Goal: Task Accomplishment & Management: Use online tool/utility

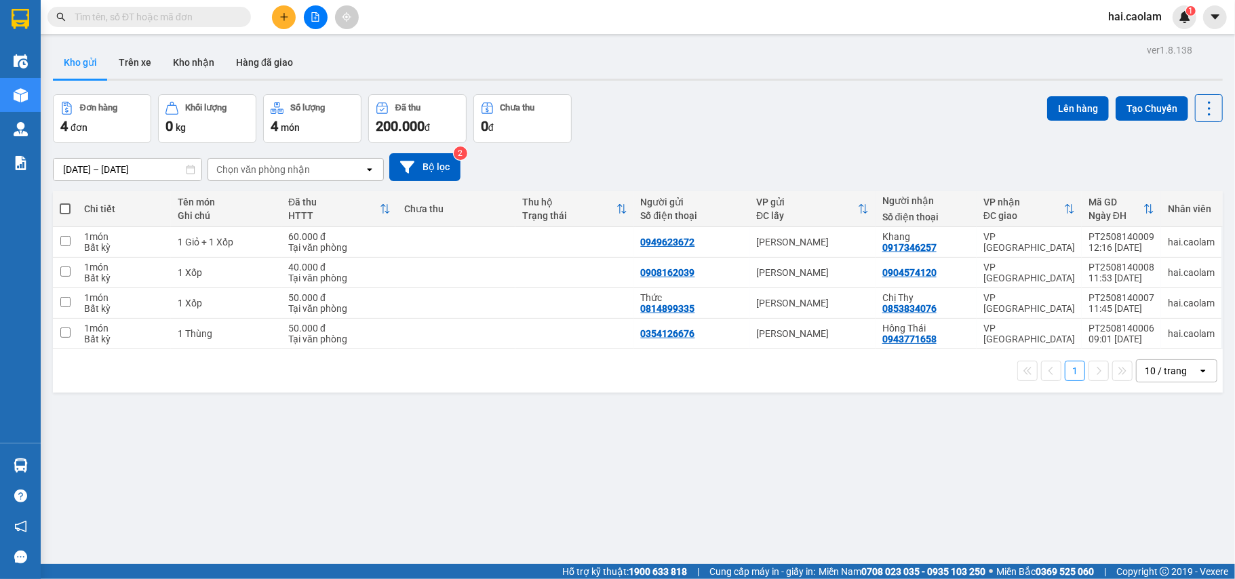
click at [206, 14] on input "text" at bounding box center [155, 16] width 160 height 15
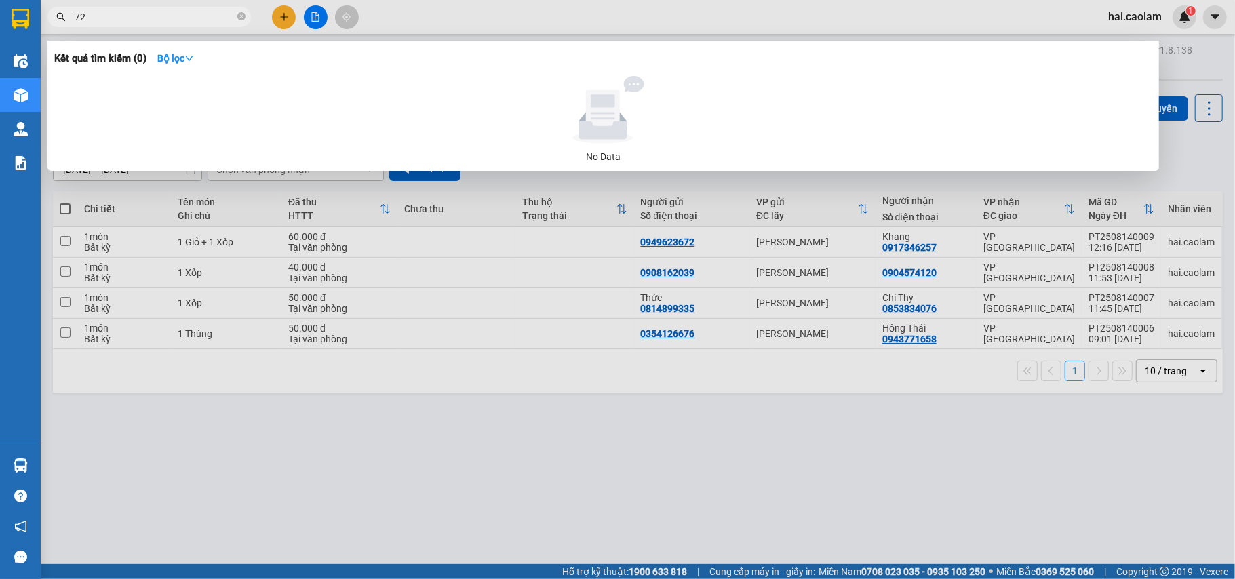
type input "7"
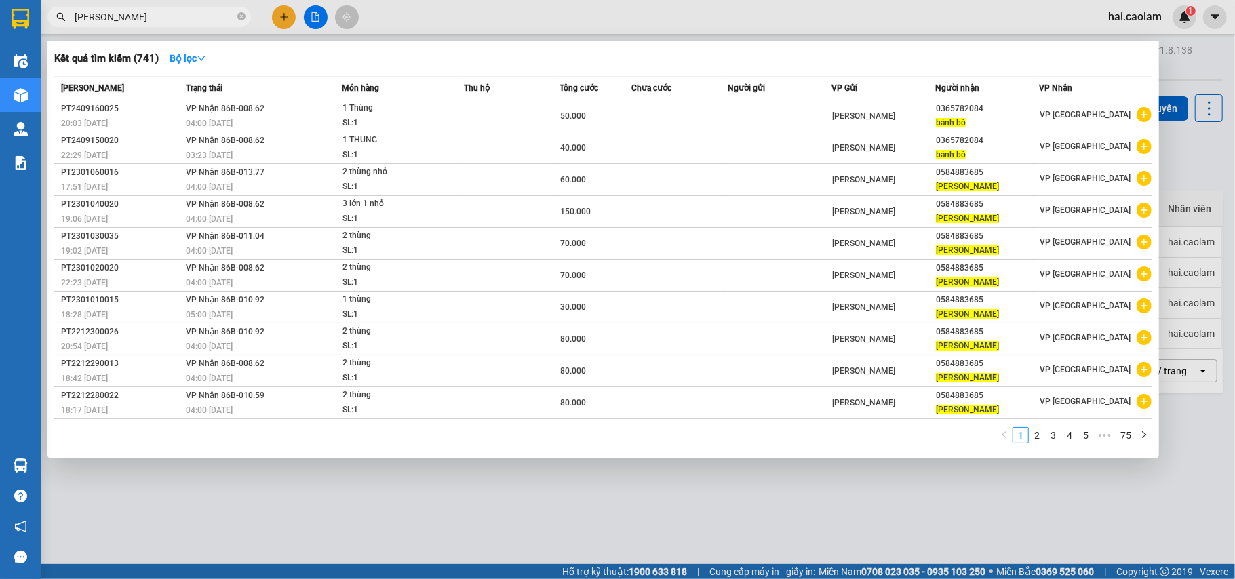
type input "[PERSON_NAME]"
click at [419, 492] on div at bounding box center [617, 289] width 1235 height 579
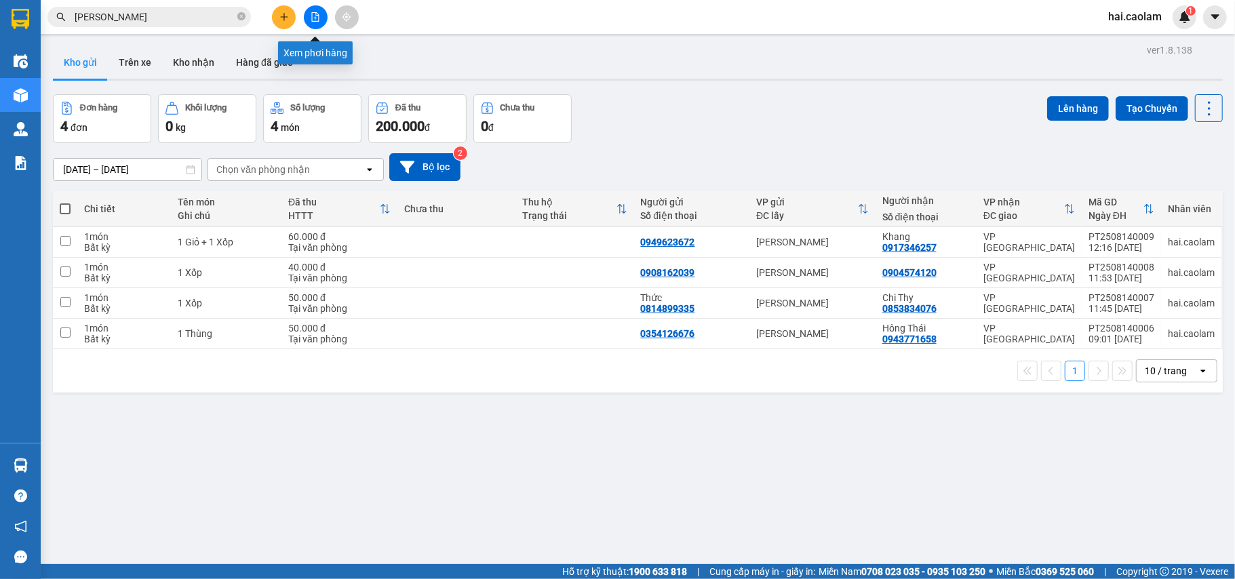
click at [319, 12] on icon "file-add" at bounding box center [315, 16] width 9 height 9
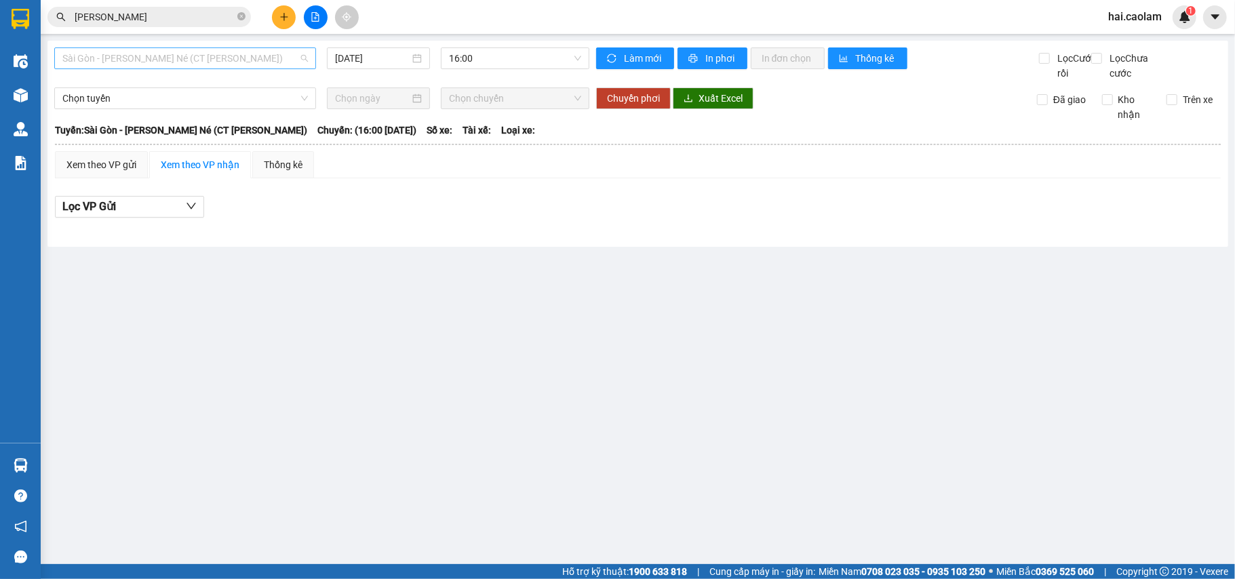
click at [248, 64] on span "Sài Gòn - [PERSON_NAME] Né (CT [PERSON_NAME])" at bounding box center [184, 58] width 245 height 20
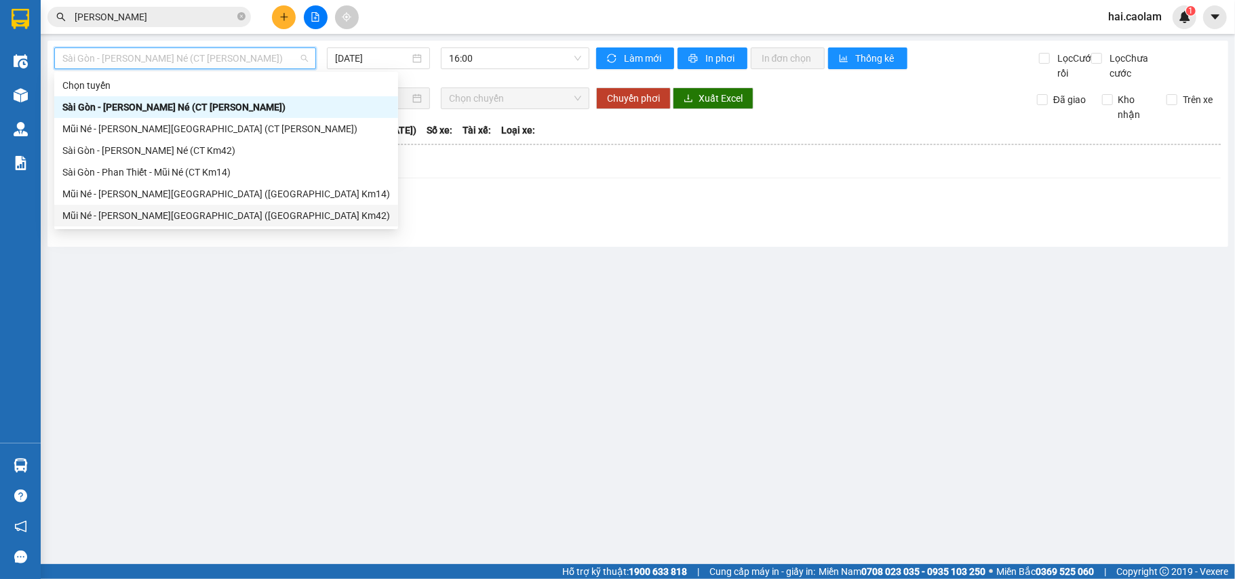
click at [210, 212] on div "Mũi Né - [PERSON_NAME][GEOGRAPHIC_DATA] ([GEOGRAPHIC_DATA] Km42)" at bounding box center [226, 215] width 328 height 15
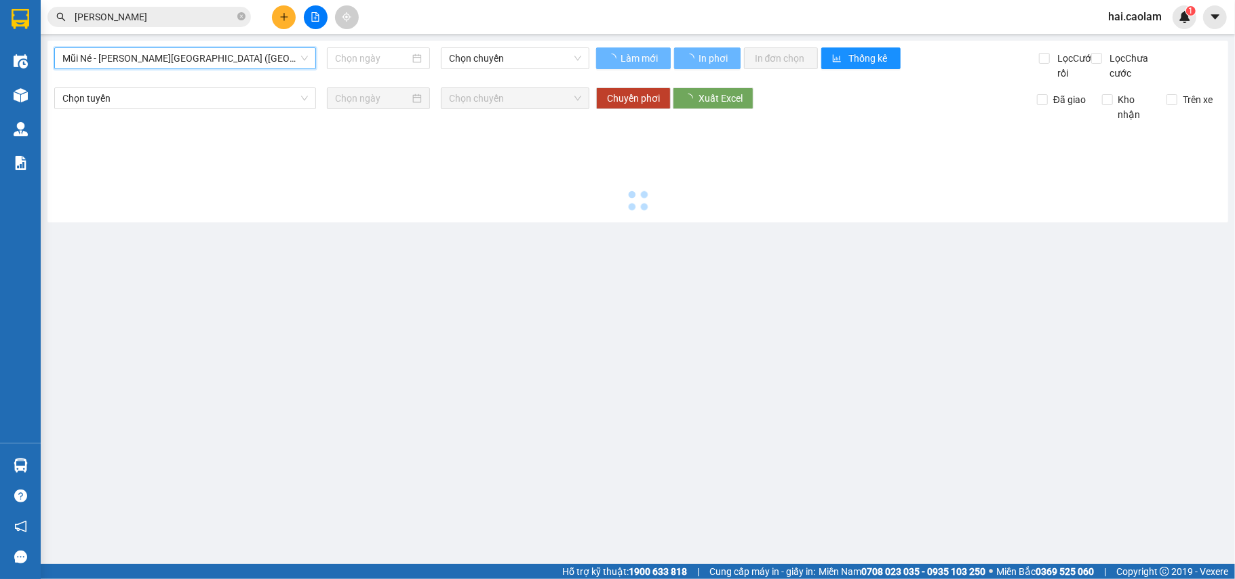
type input "[DATE]"
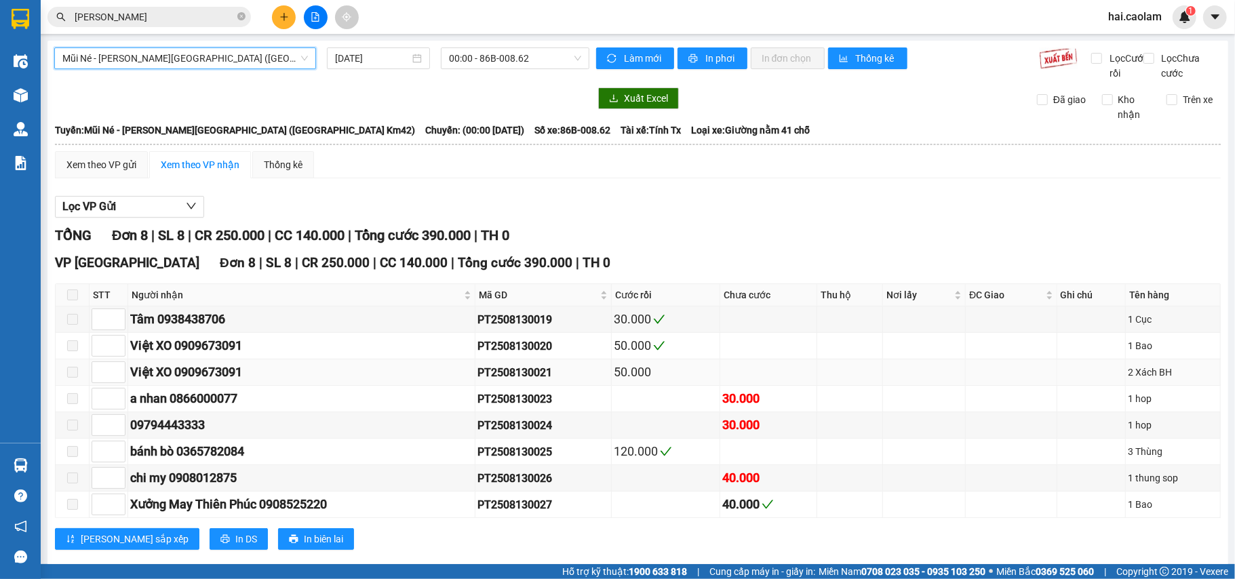
scroll to position [44, 0]
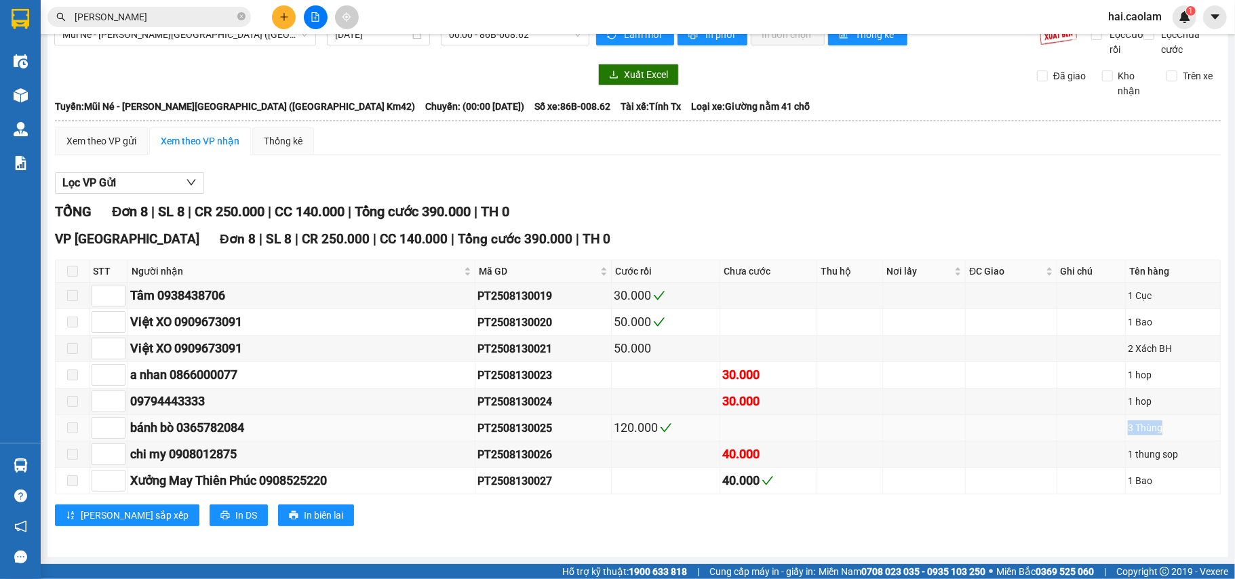
drag, startPoint x: 1119, startPoint y: 422, endPoint x: 1157, endPoint y: 418, distance: 38.1
click at [1157, 418] on td "3 Thùng" at bounding box center [1173, 428] width 95 height 26
click at [125, 14] on input "[PERSON_NAME]" at bounding box center [155, 16] width 160 height 15
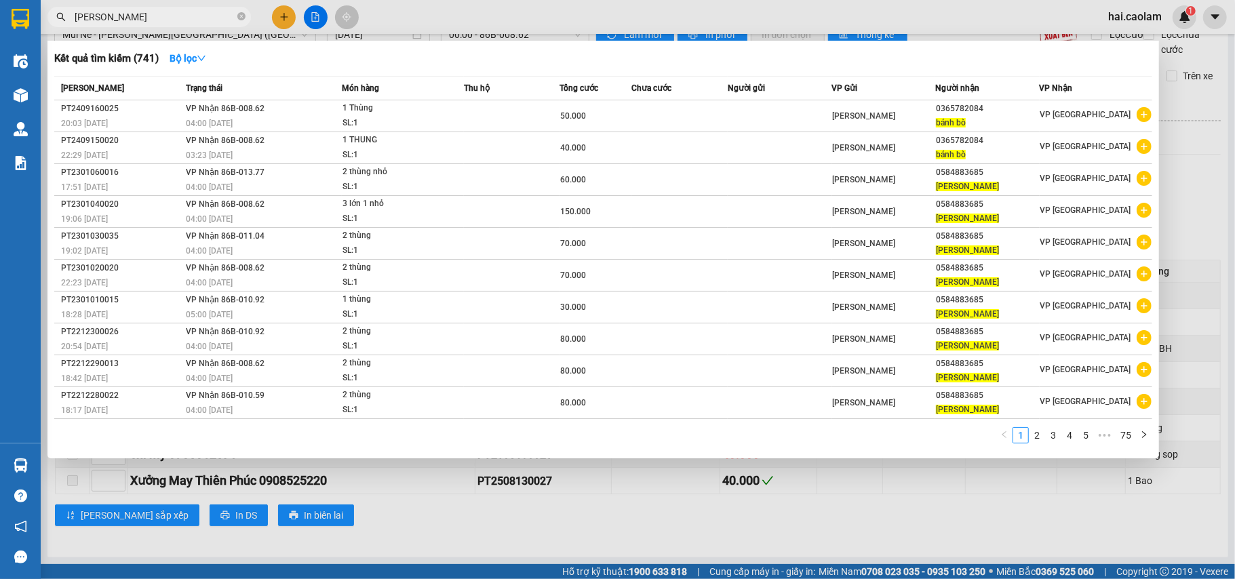
click at [125, 14] on input "[PERSON_NAME]" at bounding box center [155, 16] width 160 height 15
type input "b"
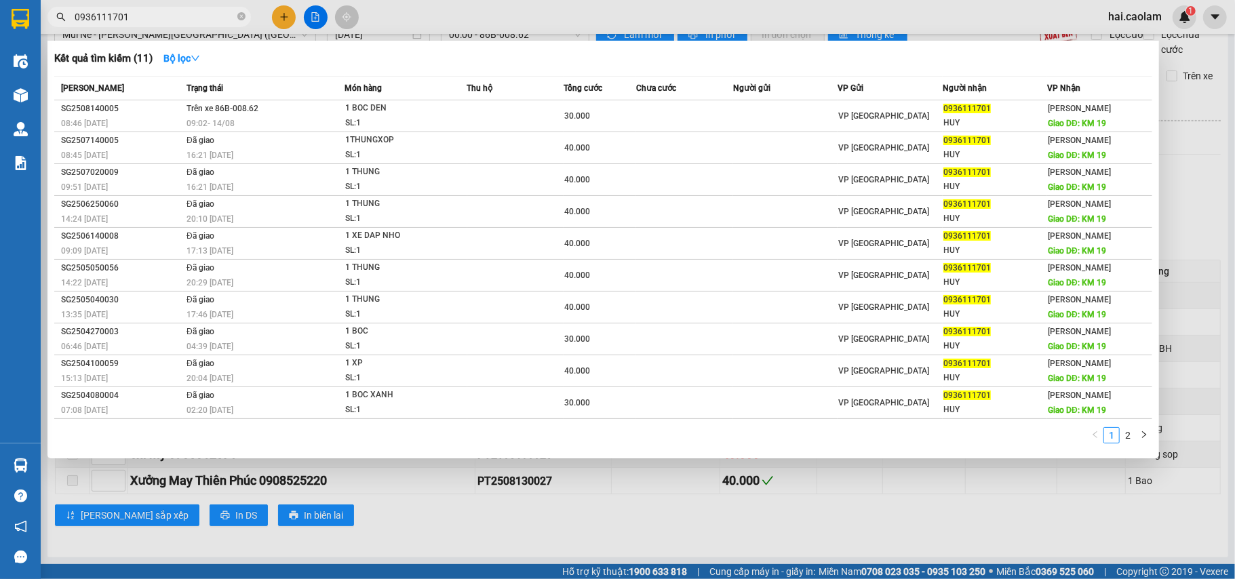
type input "0936111701"
